Goal: Transaction & Acquisition: Purchase product/service

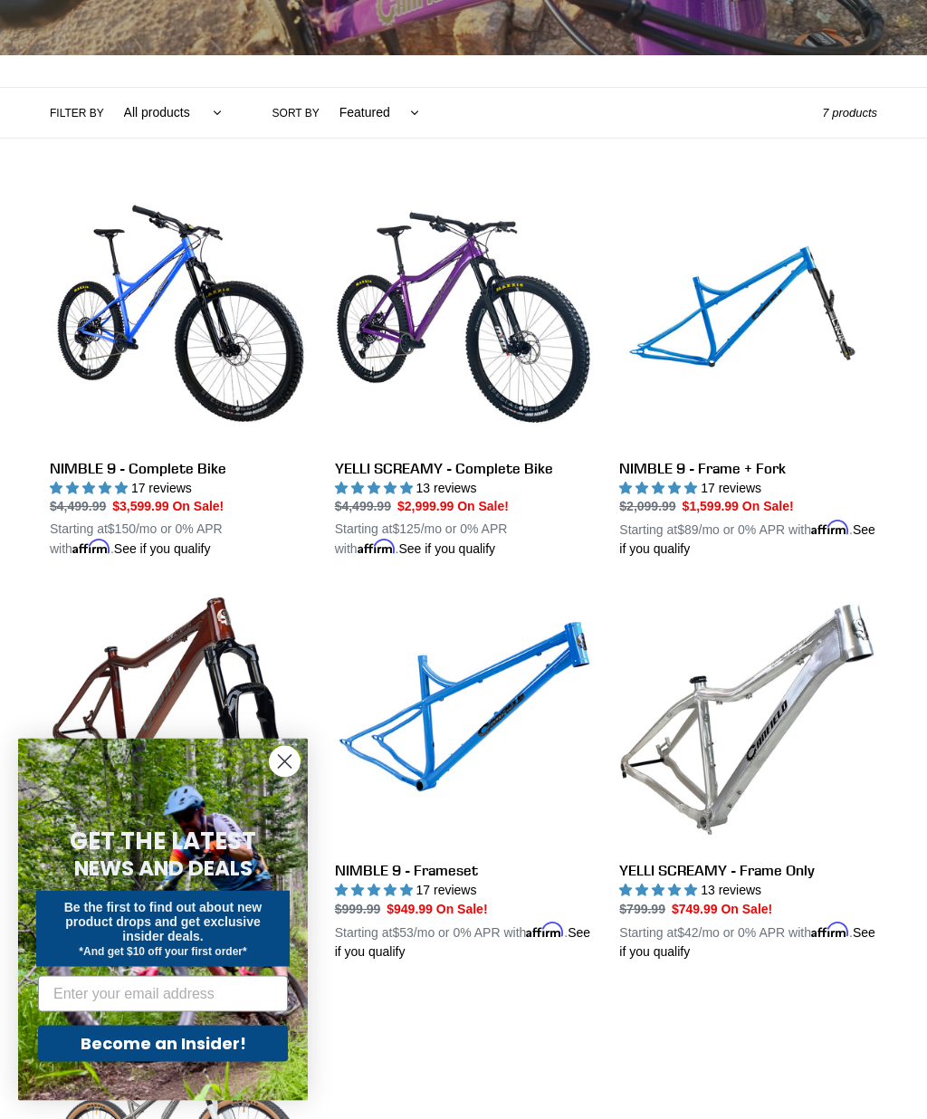
scroll to position [351, 0]
click at [285, 777] on circle "Close dialog" at bounding box center [285, 762] width 30 height 30
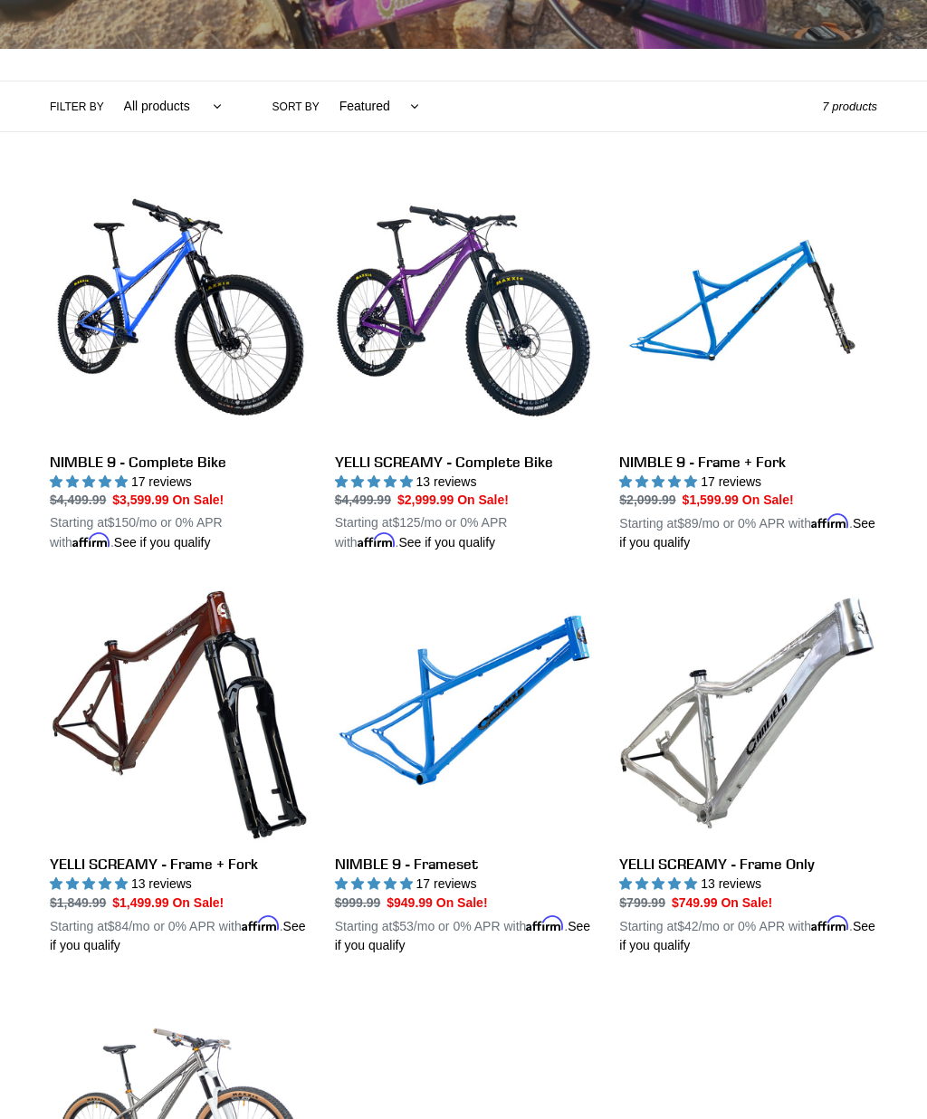
scroll to position [356, 0]
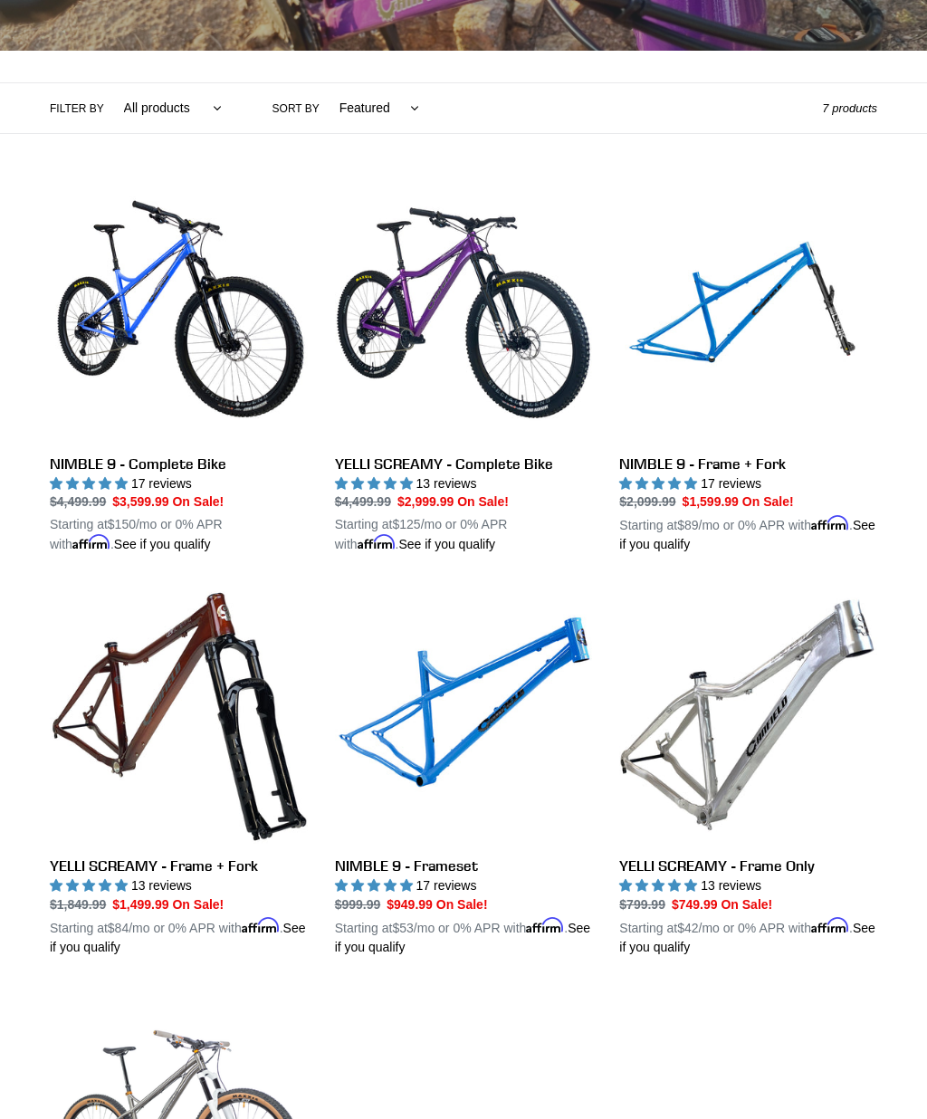
click at [514, 309] on link "YELLI SCREAMY - Complete Bike" at bounding box center [464, 369] width 258 height 370
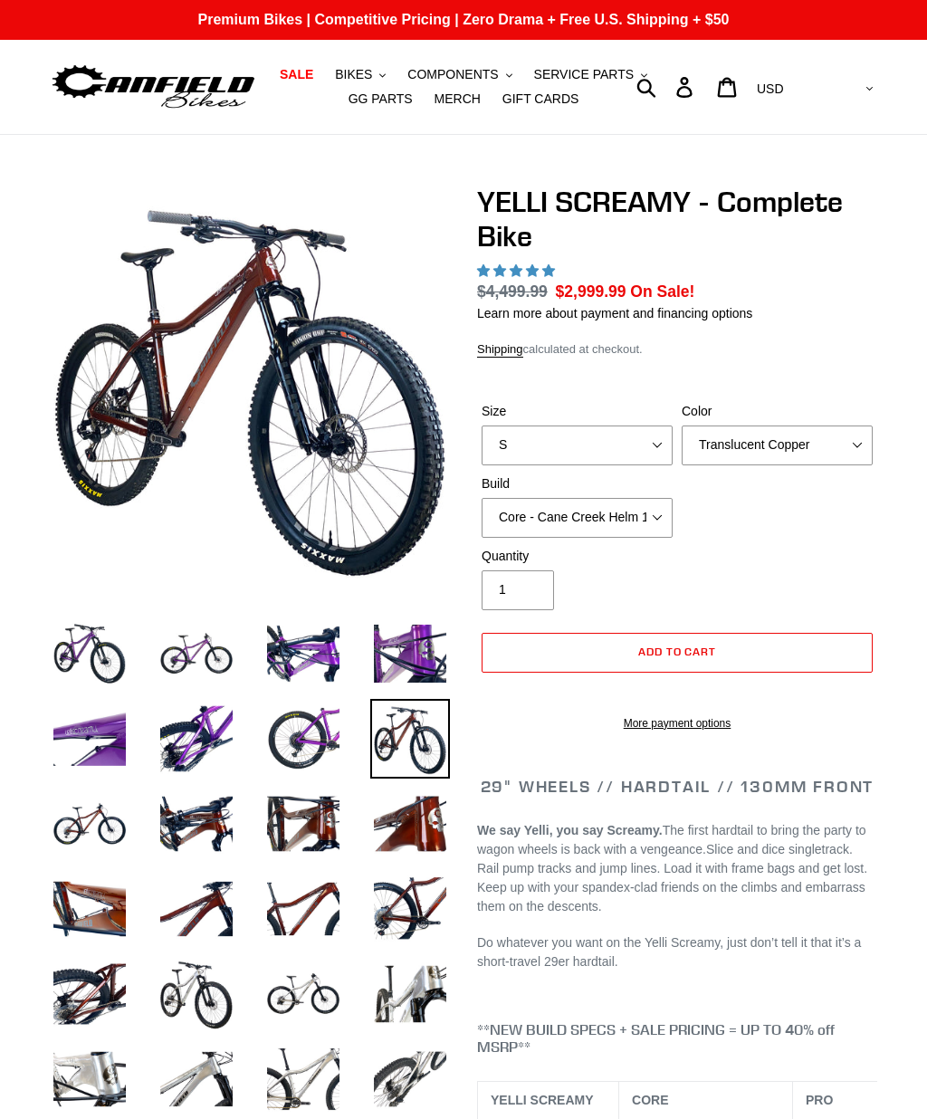
select select "highest-rating"
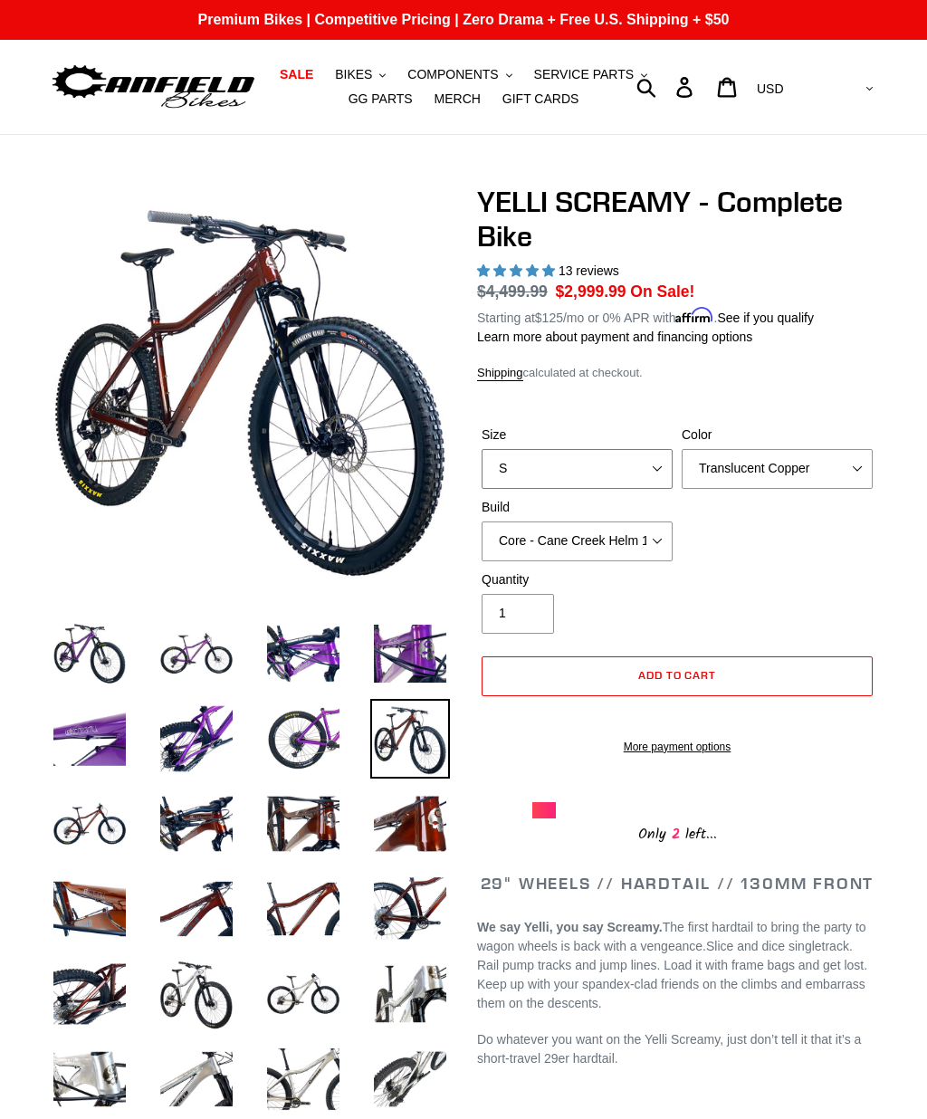
click at [646, 474] on select "S M L XL" at bounding box center [577, 469] width 191 height 40
select select "L"
click at [801, 474] on select "Translucent Copper Purple Haze Raw" at bounding box center [777, 469] width 191 height 40
select select "Purple Haze"
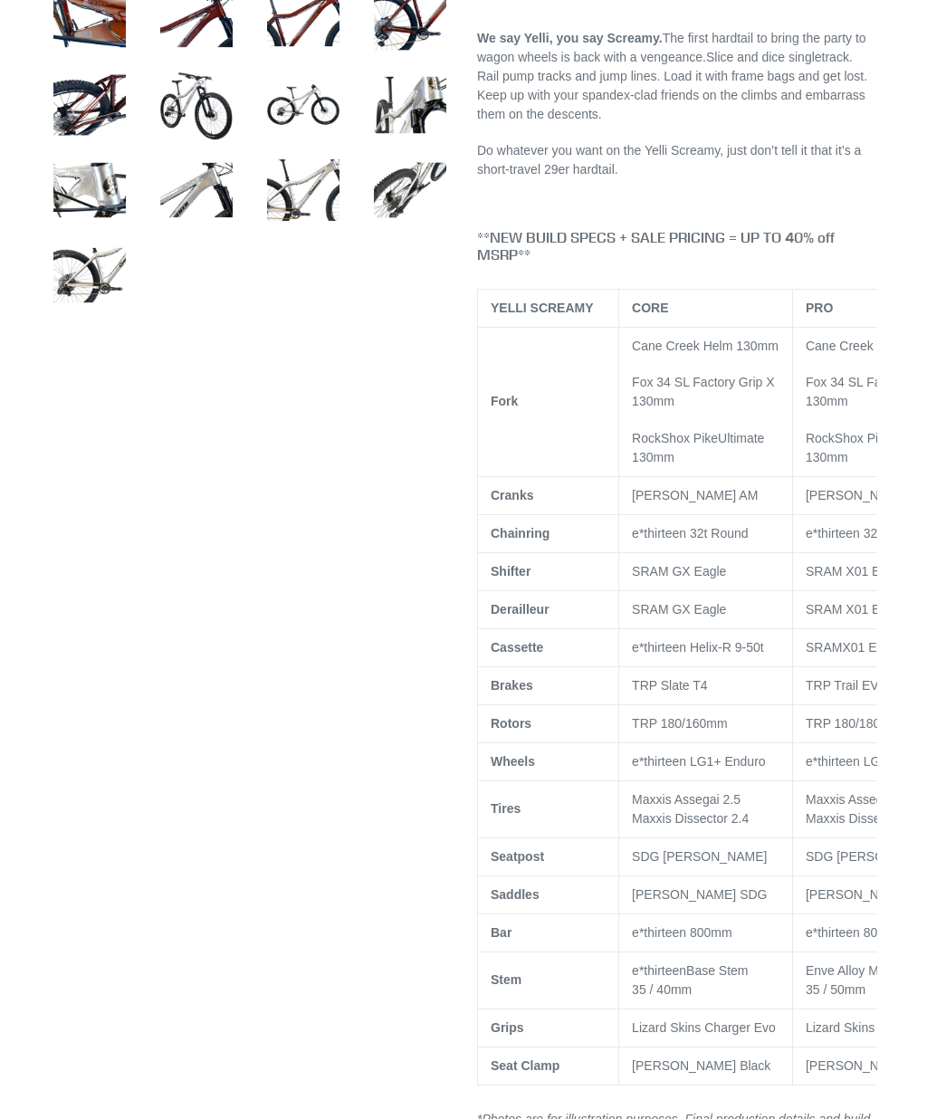
scroll to position [890, 0]
click at [140, 735] on div at bounding box center [450, 1088] width 855 height 3587
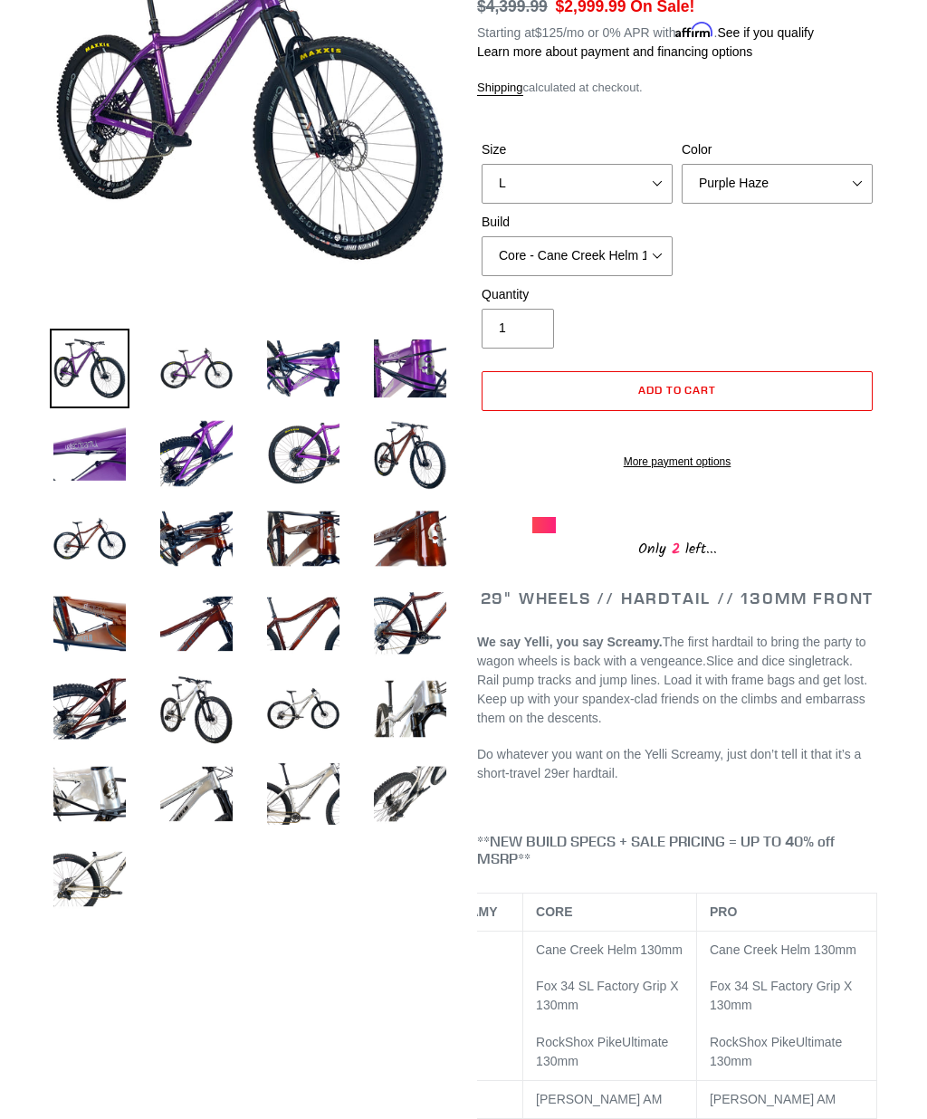
scroll to position [276, 0]
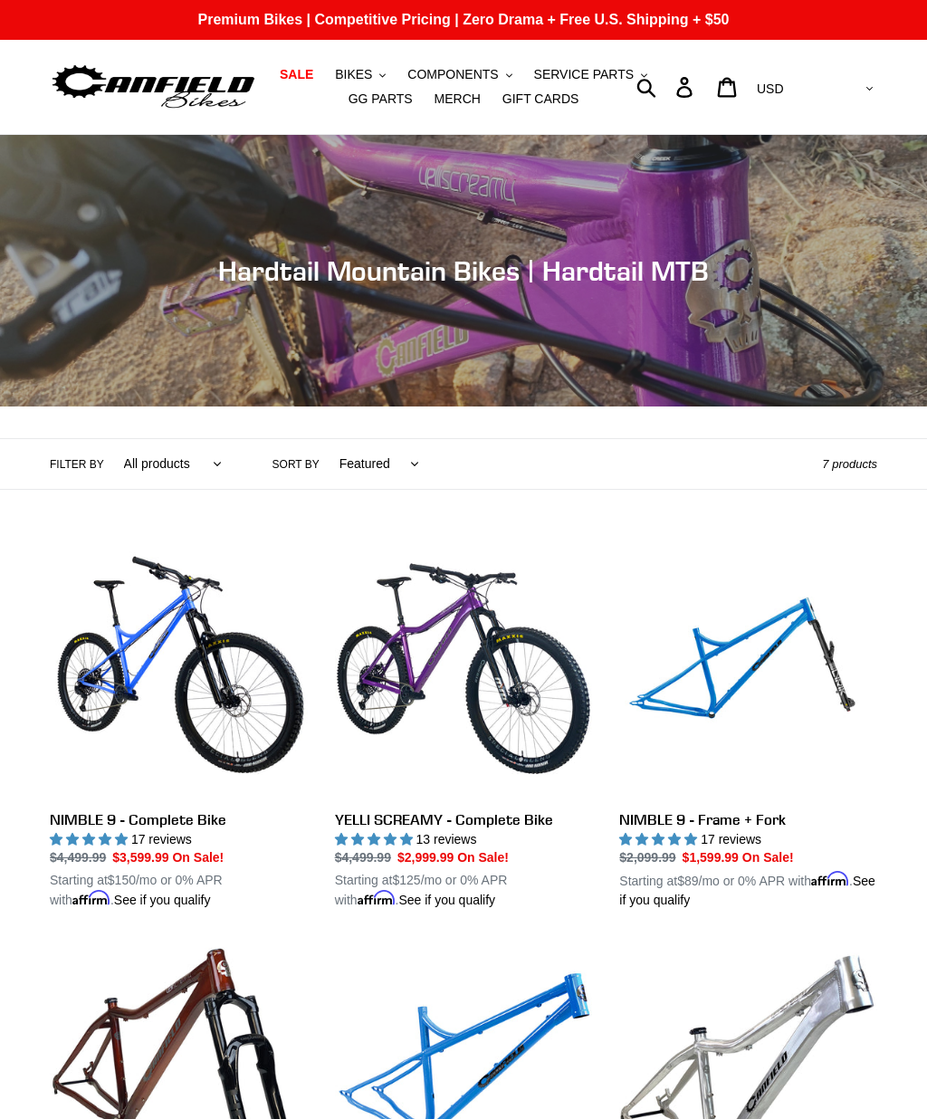
click at [378, 72] on button "BIKES .cls-1{fill:#231f20}" at bounding box center [360, 74] width 69 height 24
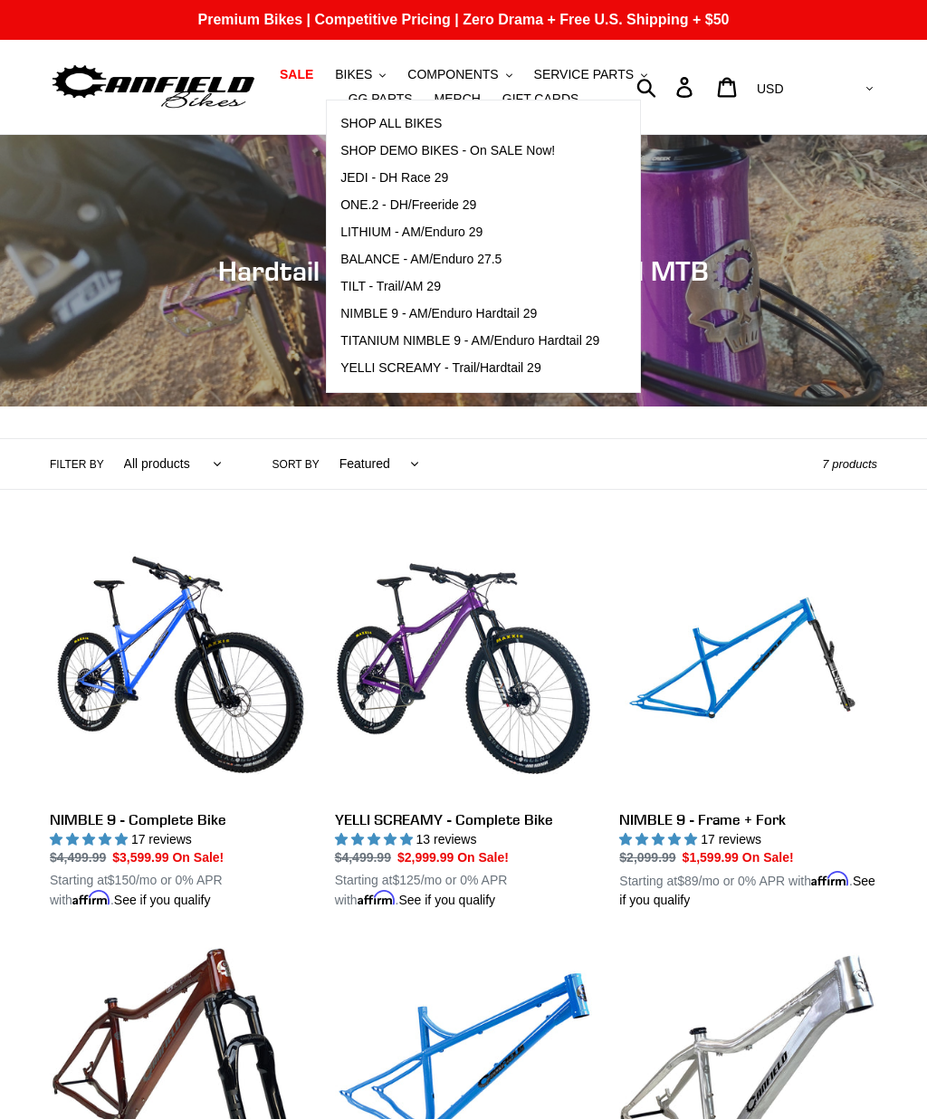
click at [471, 369] on span "YELLI SCREAMY - Trail/Hardtail 29" at bounding box center [440, 367] width 201 height 15
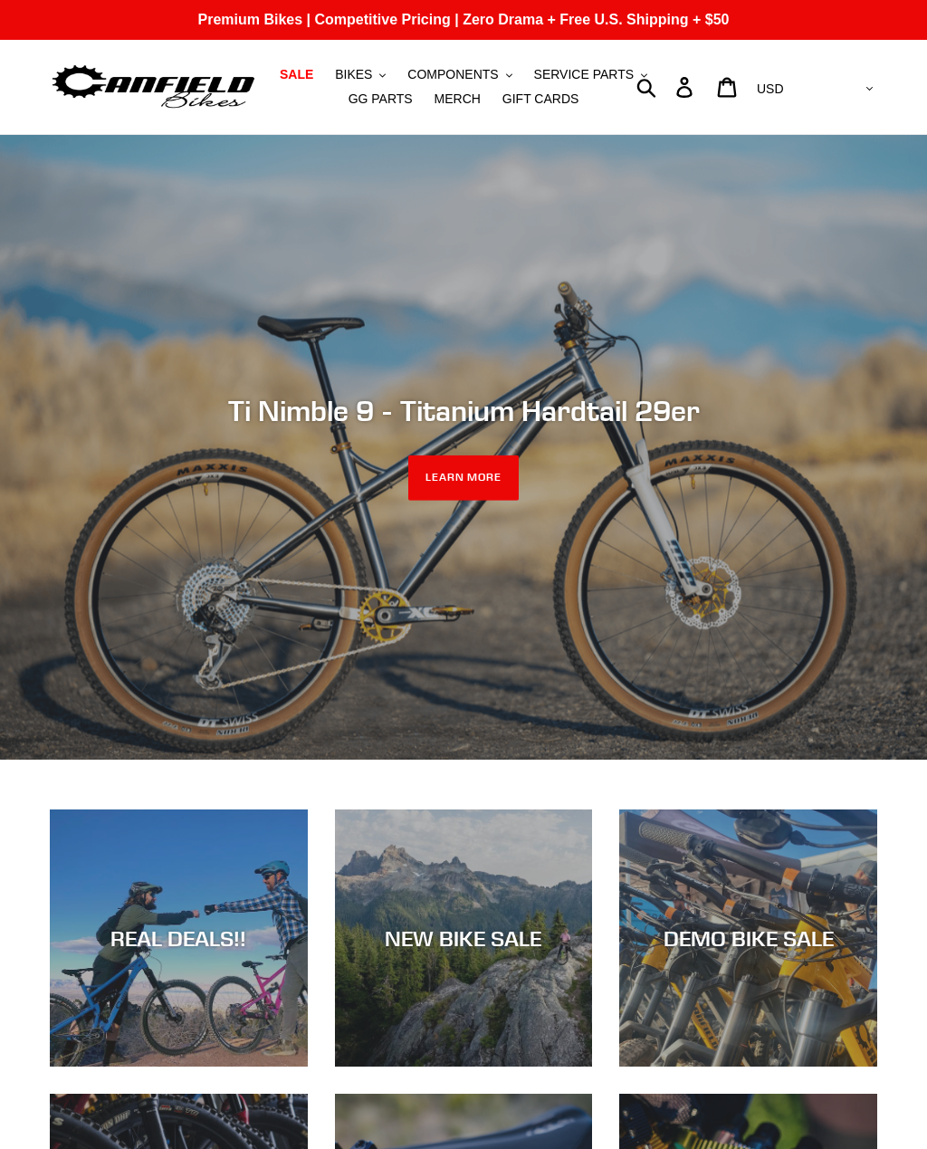
click at [369, 69] on span "BIKES" at bounding box center [353, 74] width 37 height 15
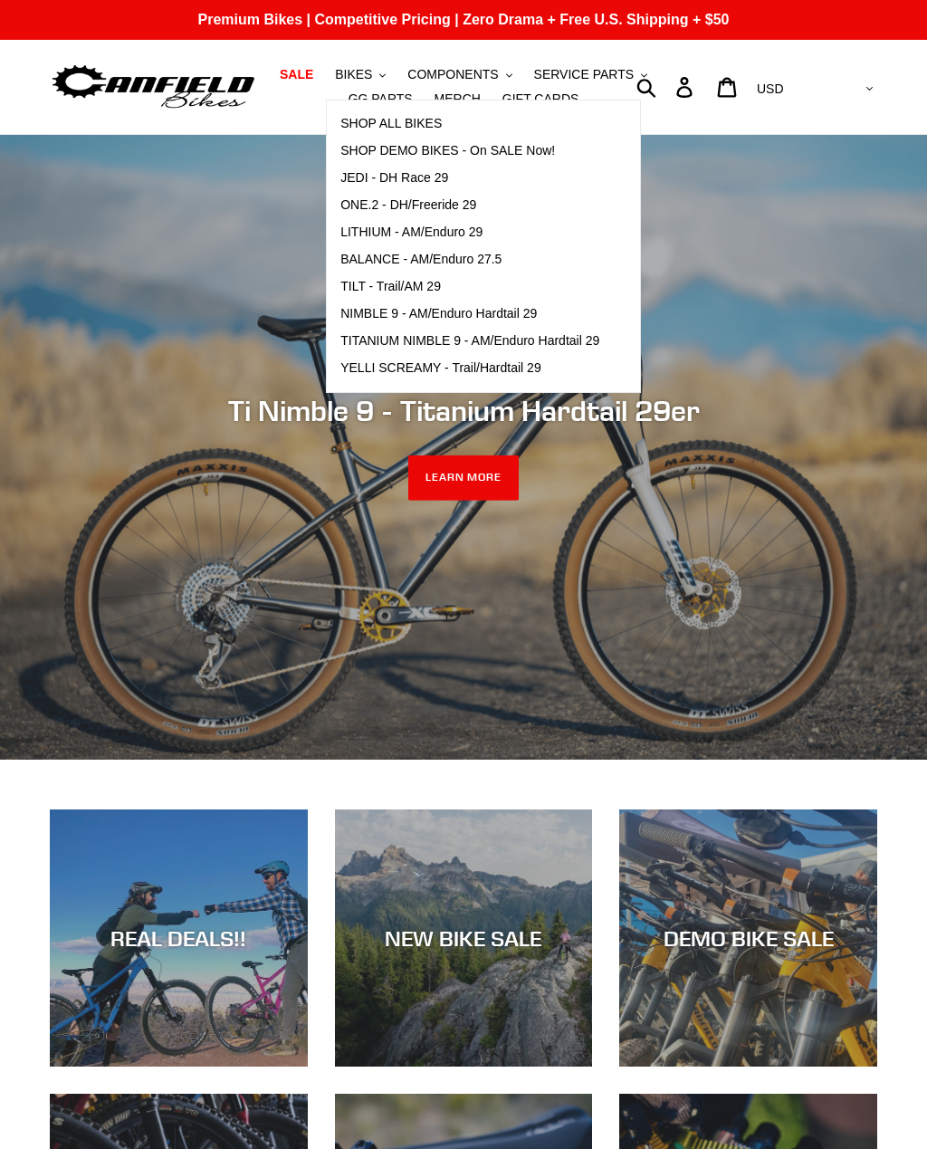
click at [431, 373] on span "YELLI SCREAMY - Trail/Hardtail 29" at bounding box center [440, 367] width 201 height 15
